Goal: Task Accomplishment & Management: Use online tool/utility

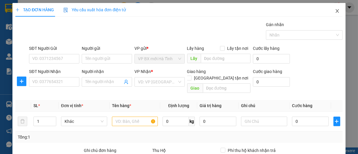
click at [336, 11] on icon "close" at bounding box center [337, 11] width 3 height 4
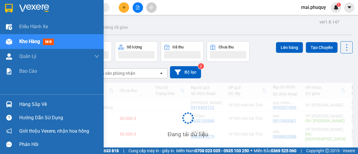
click at [10, 4] on img at bounding box center [9, 8] width 8 height 9
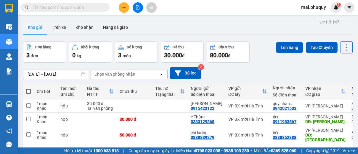
click at [26, 88] on label at bounding box center [28, 91] width 5 height 6
click at [28, 88] on input "checkbox" at bounding box center [28, 88] width 0 height 0
checkbox input "true"
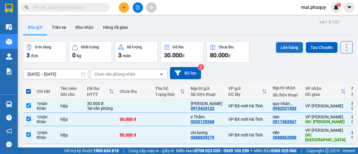
click at [282, 48] on button "Lên hàng" at bounding box center [289, 47] width 27 height 11
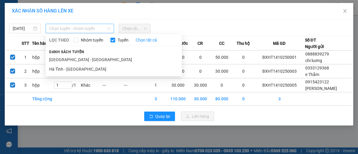
click at [86, 28] on span "Chọn tuyến - nhóm tuyến" at bounding box center [79, 28] width 61 height 9
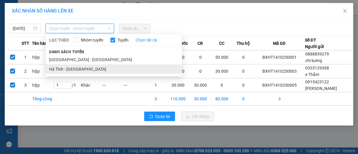
click at [70, 70] on li "Hà Tĩnh - [GEOGRAPHIC_DATA]" at bounding box center [114, 68] width 136 height 9
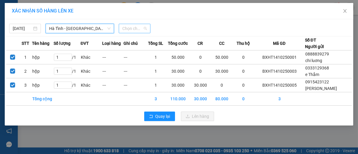
drag, startPoint x: 138, startPoint y: 30, endPoint x: 140, endPoint y: 38, distance: 8.8
click at [138, 30] on span "Chọn chuyến" at bounding box center [134, 28] width 25 height 9
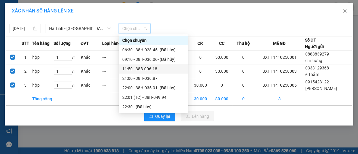
click at [140, 68] on div "11:50 - 38B-006.18" at bounding box center [153, 69] width 62 height 7
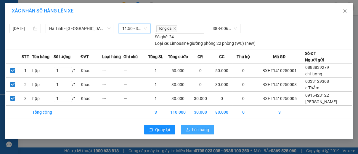
click at [204, 129] on span "Lên hàng" at bounding box center [200, 129] width 17 height 7
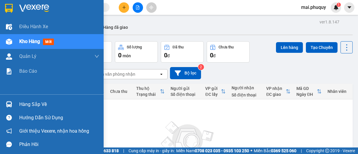
click at [3, 4] on div at bounding box center [52, 9] width 104 height 19
click at [9, 5] on img at bounding box center [9, 8] width 8 height 9
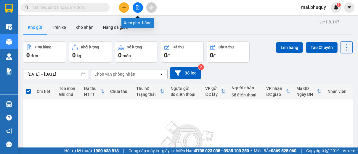
click at [137, 6] on icon "file-add" at bounding box center [138, 7] width 4 height 4
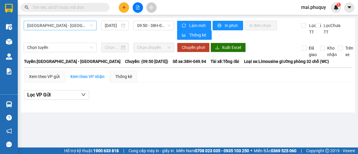
click at [58, 26] on span "[GEOGRAPHIC_DATA] - [GEOGRAPHIC_DATA]" at bounding box center [60, 25] width 66 height 9
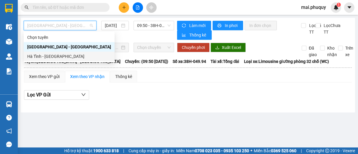
click at [47, 53] on div "Hà Tĩnh - [GEOGRAPHIC_DATA]" at bounding box center [69, 56] width 91 height 9
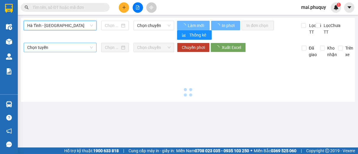
type input "[DATE]"
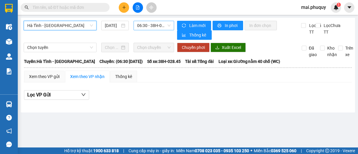
click at [156, 28] on span "06:30 - 38H-028.45 - (Đã hủy)" at bounding box center [154, 25] width 34 height 9
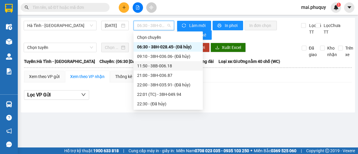
click at [166, 68] on div "11:50 - 38B-006.18" at bounding box center [168, 66] width 62 height 7
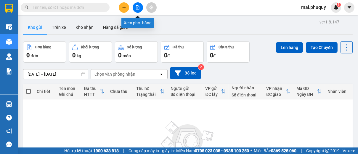
click at [137, 7] on icon "file-add" at bounding box center [138, 7] width 4 height 4
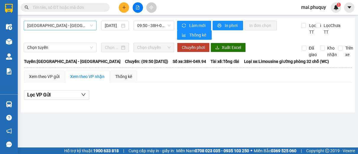
drag, startPoint x: 37, startPoint y: 20, endPoint x: 37, endPoint y: 24, distance: 3.3
click at [37, 21] on div "[GEOGRAPHIC_DATA] - [GEOGRAPHIC_DATA] [DATE] 09:50 - 38H-049.94 Làm mới In phơi…" at bounding box center [188, 65] width 335 height 95
click at [37, 27] on span "[GEOGRAPHIC_DATA] - [GEOGRAPHIC_DATA]" at bounding box center [60, 25] width 66 height 9
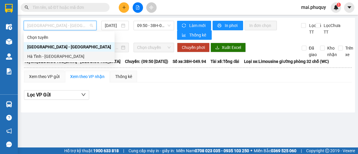
click at [34, 55] on div "Hà Tĩnh - [GEOGRAPHIC_DATA]" at bounding box center [69, 56] width 84 height 7
type input "[DATE]"
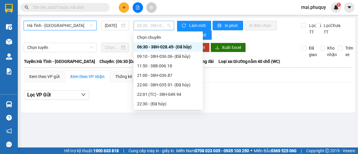
click at [154, 27] on span "06:30 - 38H-028.45 - (Đã hủy)" at bounding box center [154, 25] width 34 height 9
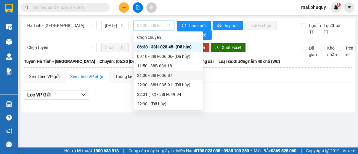
scroll to position [28, 0]
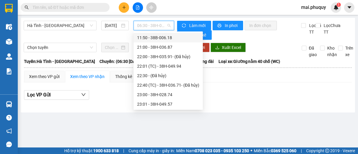
click at [159, 37] on div "11:50 - 38B-006.18" at bounding box center [168, 37] width 62 height 7
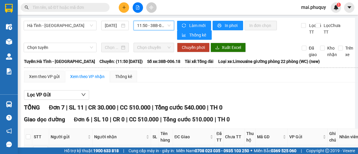
scroll to position [135, 0]
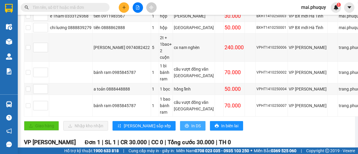
click at [192, 122] on span "In DS" at bounding box center [196, 125] width 9 height 7
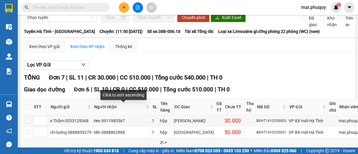
scroll to position [192, 0]
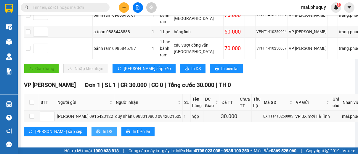
click at [92, 127] on button "In DS" at bounding box center [104, 131] width 25 height 9
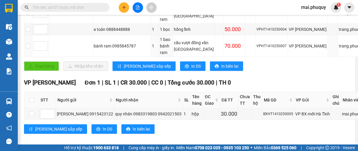
scroll to position [113, 0]
